Goal: Information Seeking & Learning: Learn about a topic

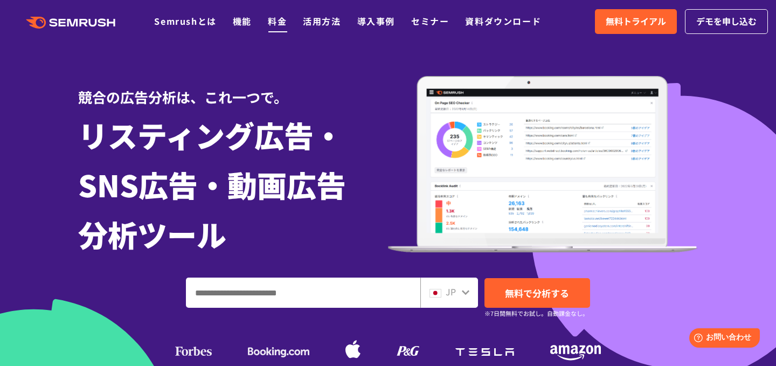
click at [274, 18] on link "料金" at bounding box center [277, 21] width 19 height 13
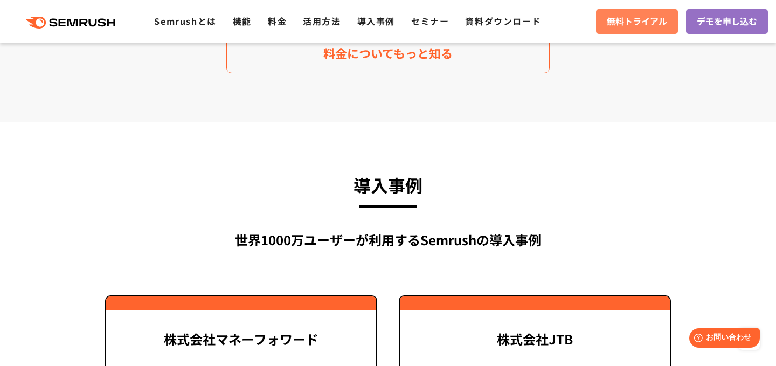
scroll to position [2154, 0]
